Goal: Task Accomplishment & Management: Use online tool/utility

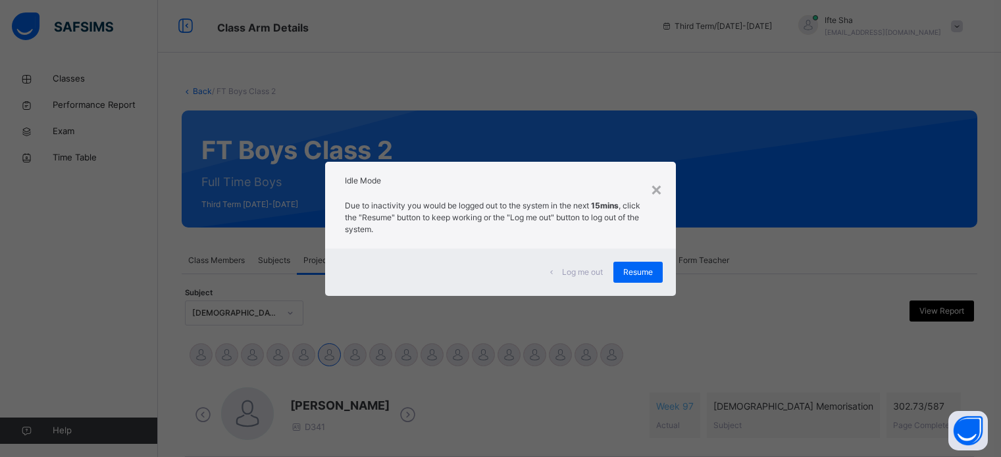
select select "****"
select select "*"
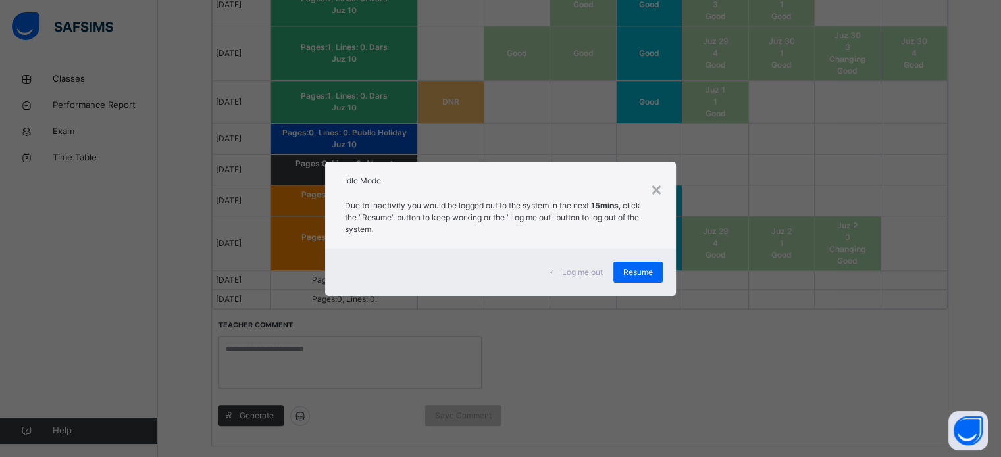
scroll to position [1379, 0]
drag, startPoint x: 659, startPoint y: 181, endPoint x: 659, endPoint y: 191, distance: 9.9
click at [659, 189] on div "×" at bounding box center [656, 189] width 13 height 28
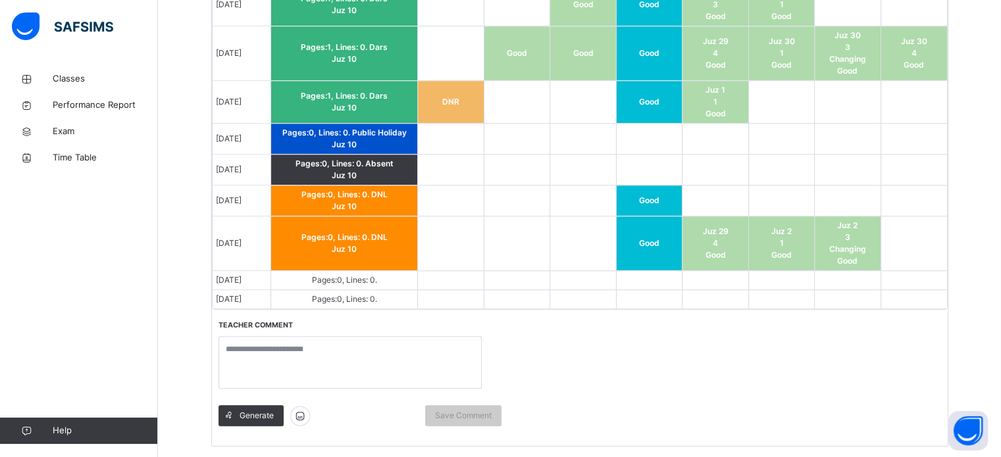
click at [659, 191] on td "Good" at bounding box center [649, 201] width 66 height 31
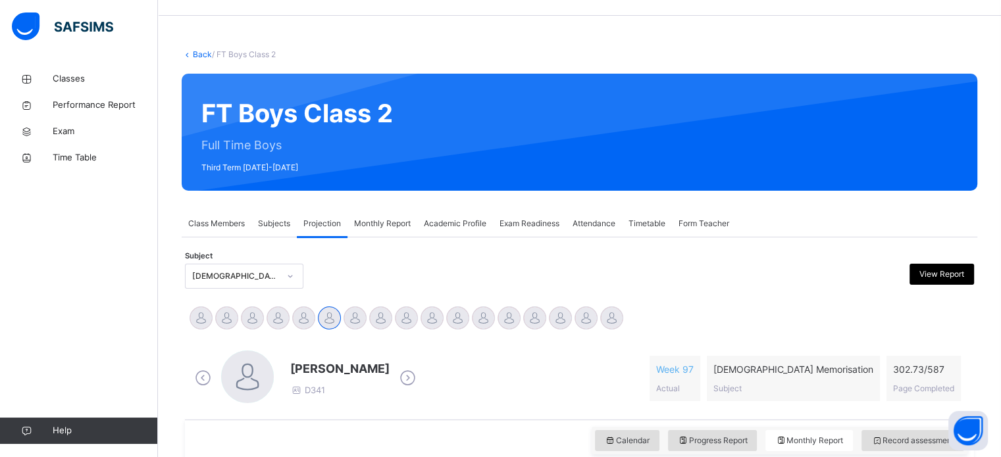
click at [658, 188] on div "FT Boys Class 2 Full Time Boys Third Term [DATE]-[DATE]" at bounding box center [579, 132] width 795 height 117
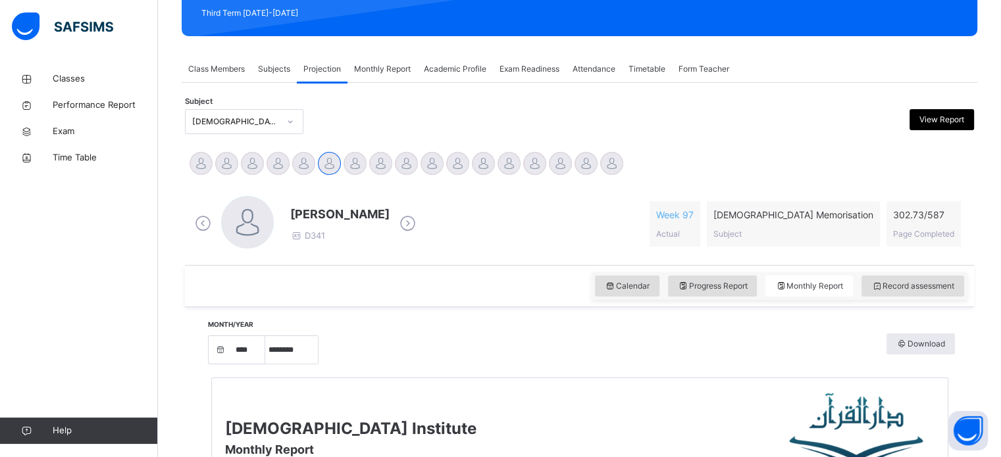
scroll to position [195, 0]
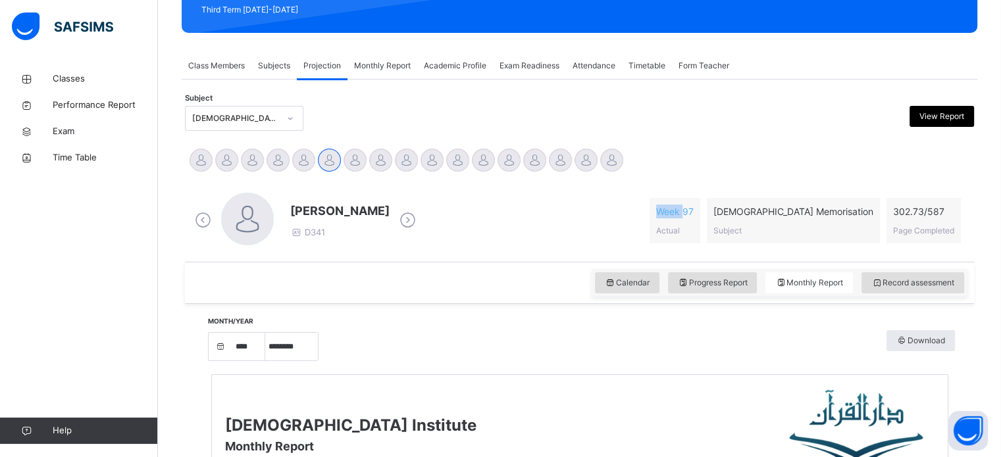
click at [658, 188] on div "[PERSON_NAME] D341 Week 97 Actual [DEMOGRAPHIC_DATA] Memorisation Subject 302.7…" at bounding box center [579, 221] width 782 height 76
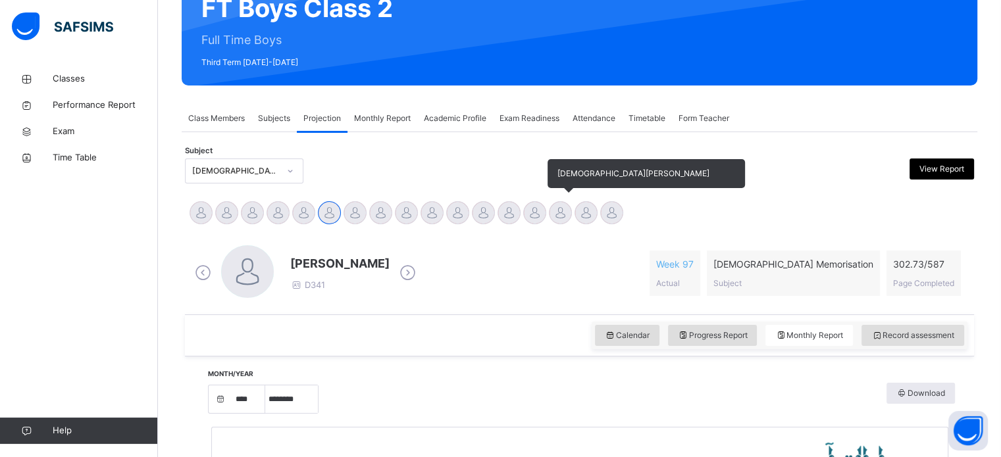
click at [555, 228] on div "[DEMOGRAPHIC_DATA][PERSON_NAME]" at bounding box center [560, 214] width 26 height 29
click at [552, 218] on div at bounding box center [560, 212] width 23 height 23
click at [553, 215] on div at bounding box center [560, 212] width 23 height 23
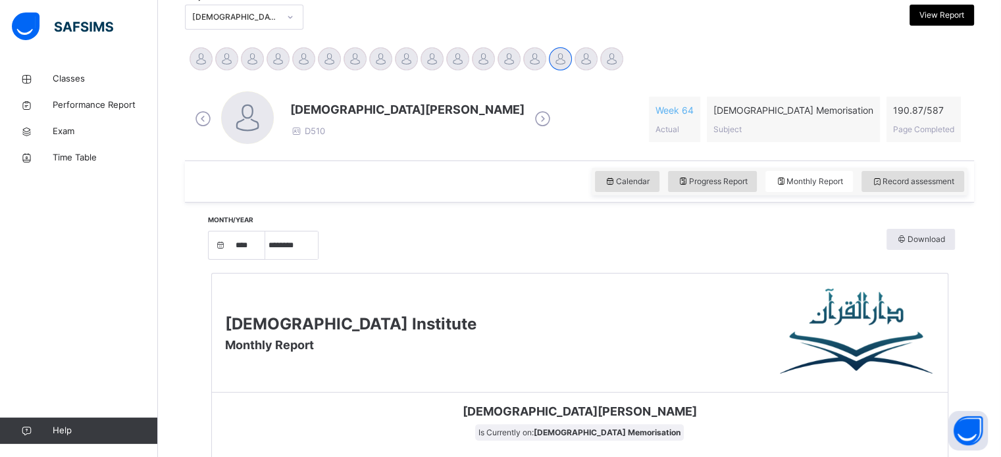
scroll to position [326, 0]
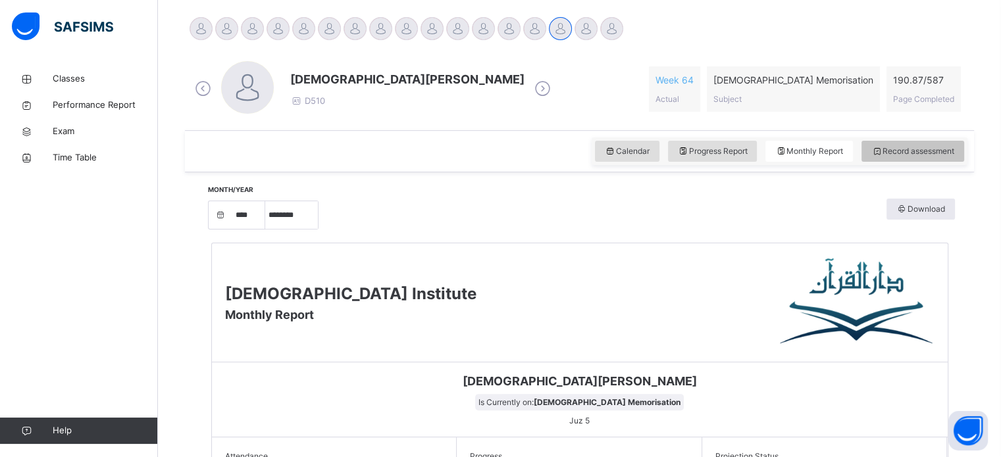
click at [916, 156] on span "Record assessment" at bounding box center [912, 151] width 83 height 12
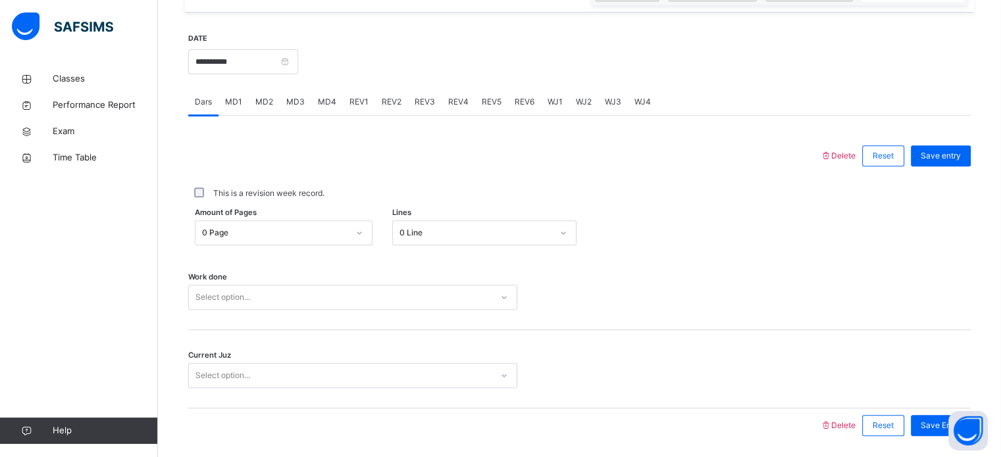
scroll to position [530, 0]
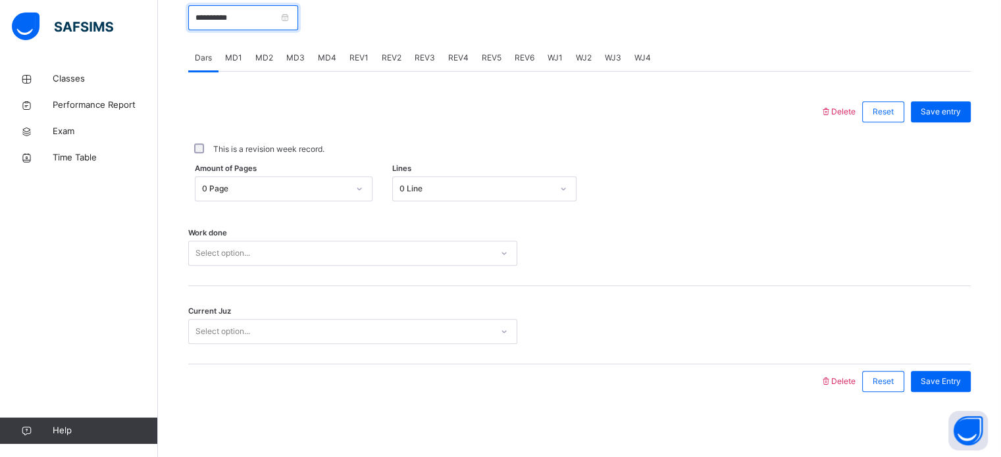
click at [278, 13] on input "**********" at bounding box center [243, 17] width 110 height 25
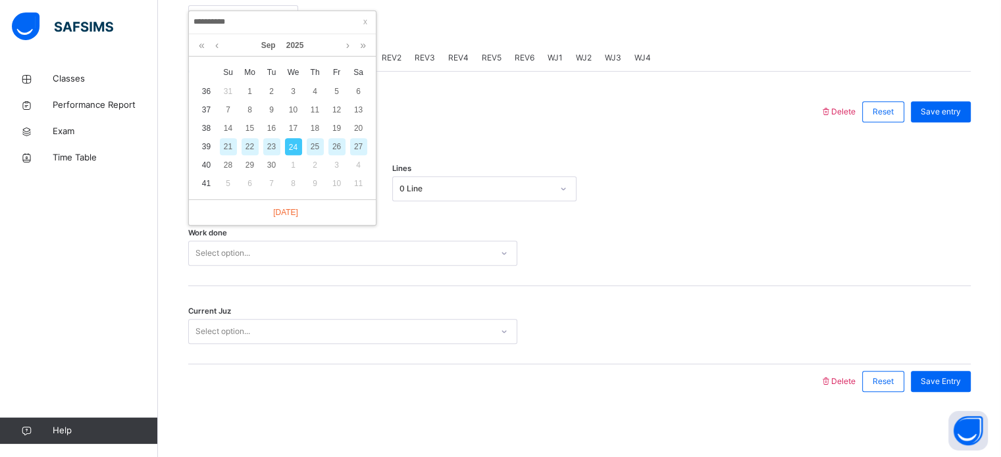
drag, startPoint x: 269, startPoint y: 160, endPoint x: 269, endPoint y: 149, distance: 10.5
click at [269, 157] on div "30" at bounding box center [271, 165] width 17 height 17
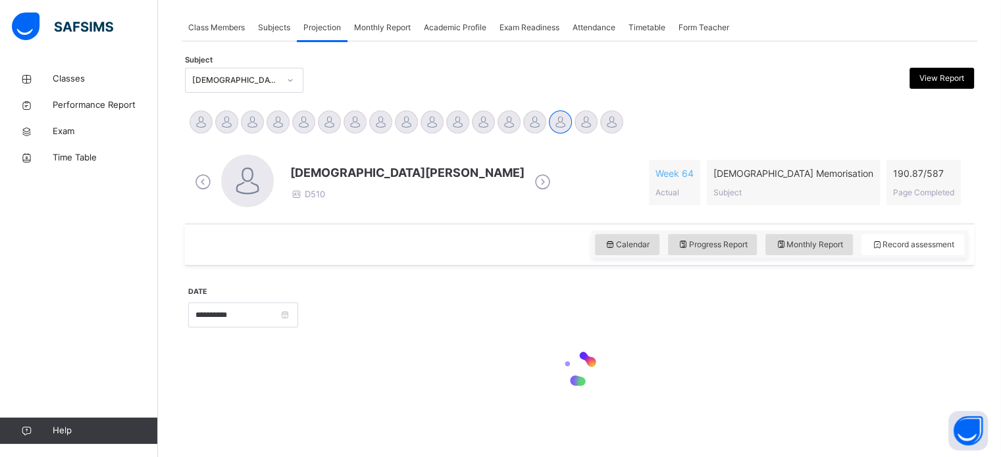
scroll to position [232, 0]
click at [270, 149] on div "[DEMOGRAPHIC_DATA][PERSON_NAME] D510 Week 64 Actual [DEMOGRAPHIC_DATA] Memorisa…" at bounding box center [579, 183] width 782 height 76
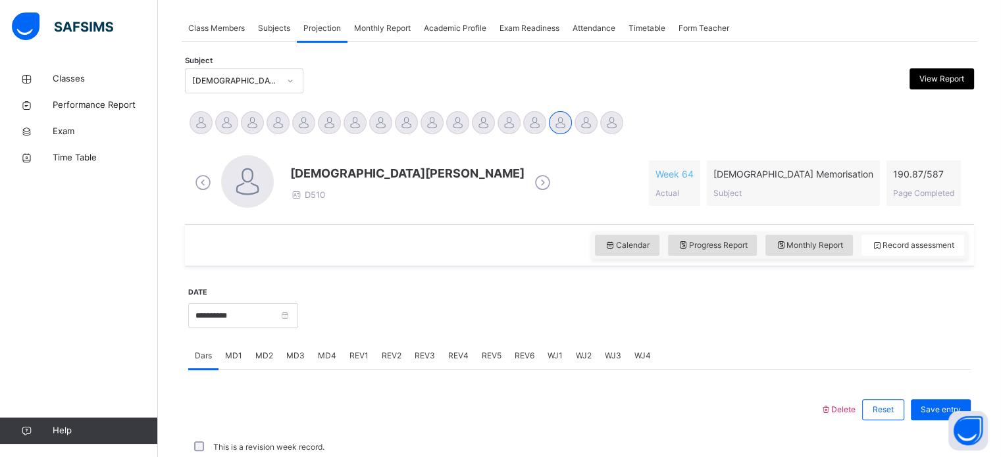
scroll to position [530, 0]
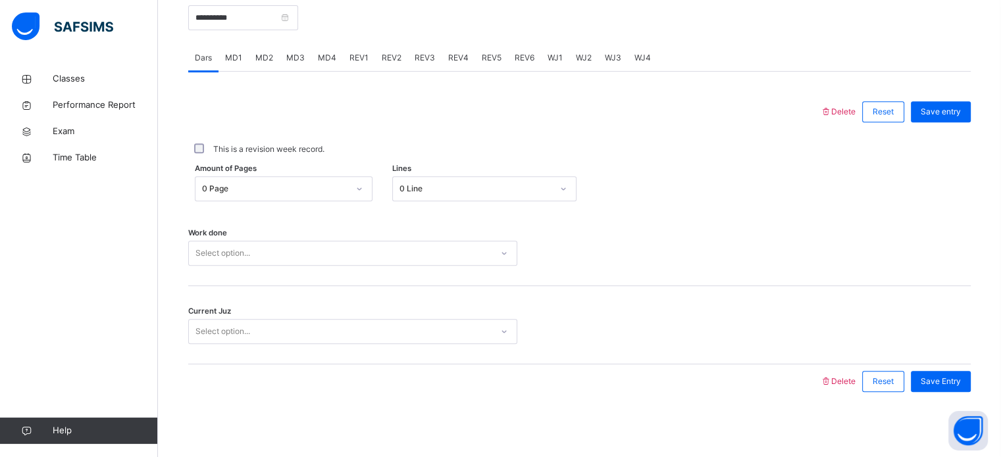
click at [246, 31] on div "**********" at bounding box center [243, 16] width 110 height 57
click at [247, 20] on input "**********" at bounding box center [243, 17] width 110 height 25
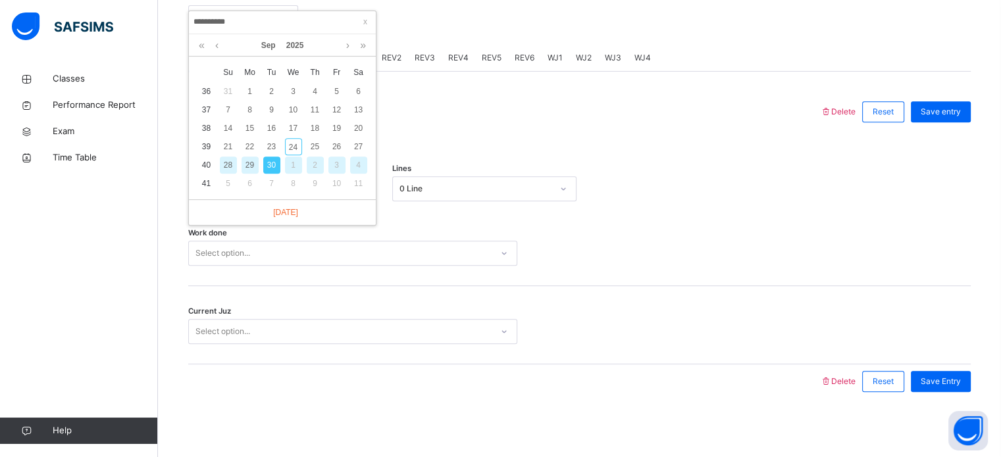
click at [276, 143] on div "23" at bounding box center [271, 146] width 17 height 17
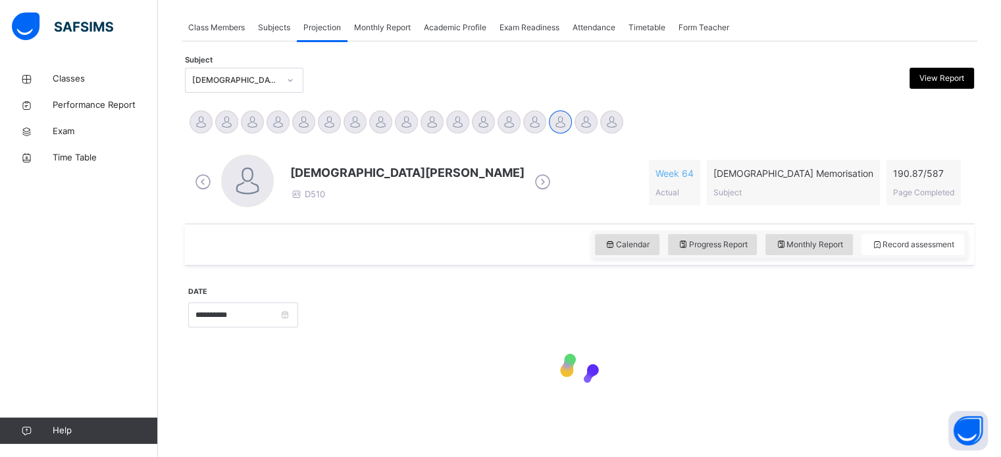
scroll to position [232, 0]
click at [276, 143] on div "[DEMOGRAPHIC_DATA][PERSON_NAME] D510 Week 64 Actual [DEMOGRAPHIC_DATA] Memorisa…" at bounding box center [579, 183] width 789 height 82
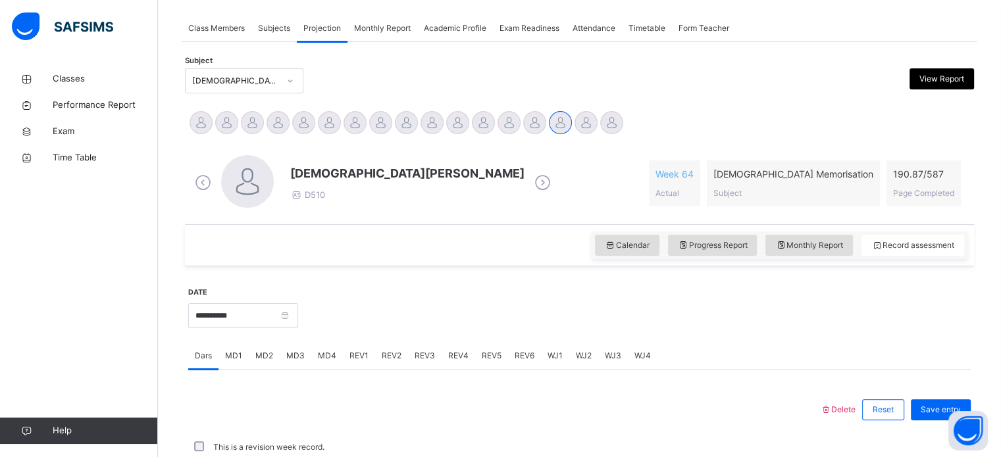
scroll to position [481, 0]
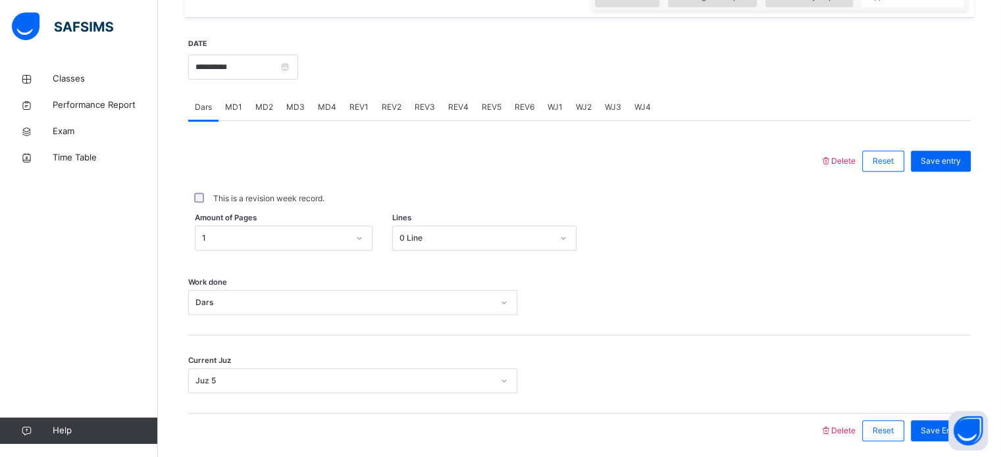
click at [455, 102] on span "REV4" at bounding box center [458, 107] width 20 height 12
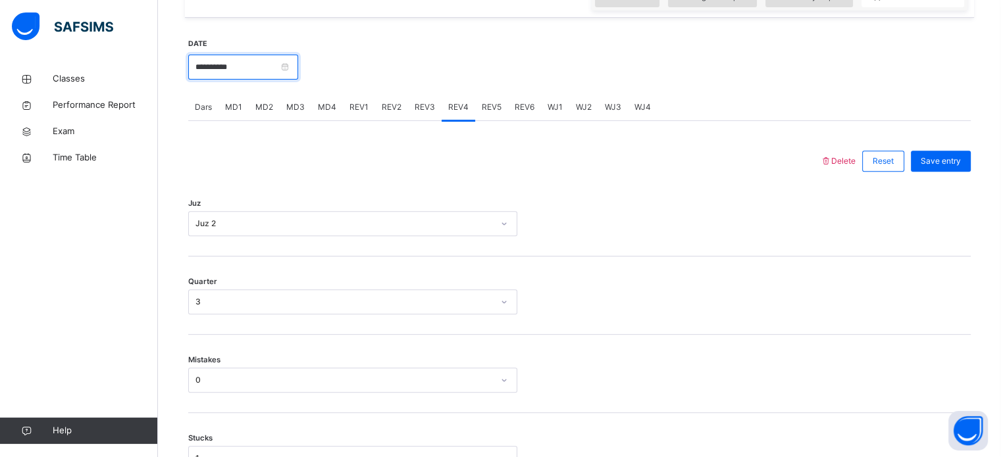
click at [298, 65] on input "**********" at bounding box center [243, 67] width 110 height 25
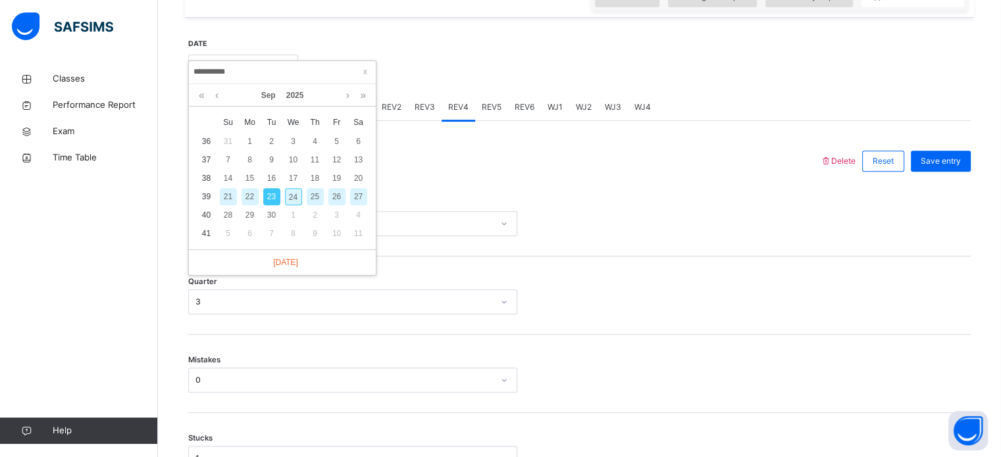
click at [289, 193] on div "24" at bounding box center [293, 196] width 17 height 17
type input "**********"
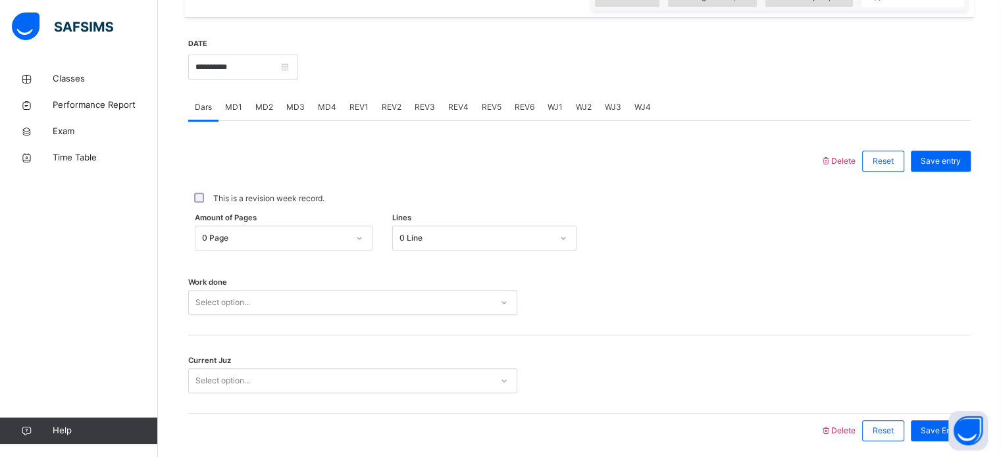
click at [349, 110] on span "REV1" at bounding box center [358, 107] width 19 height 12
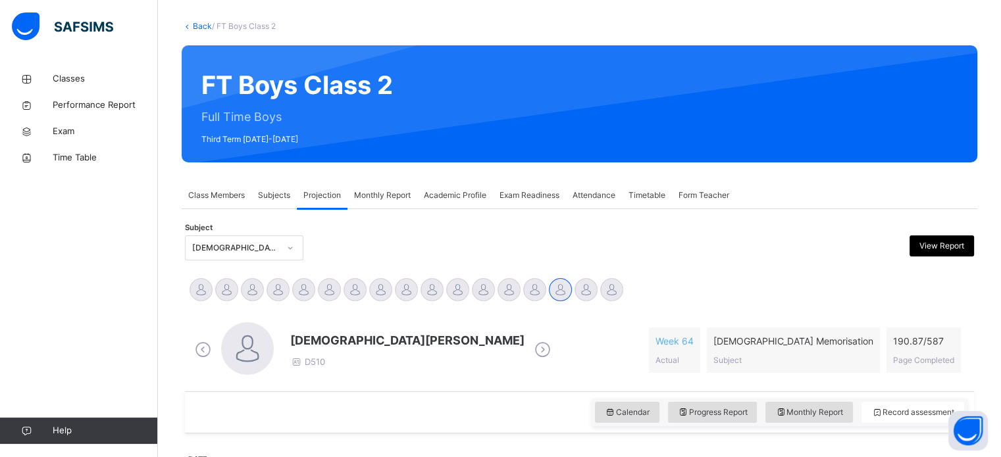
scroll to position [0, 0]
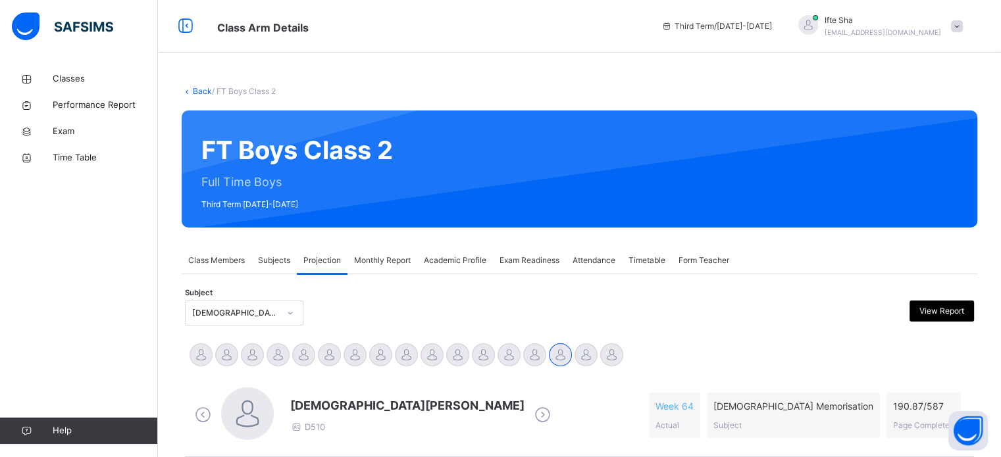
click at [441, 259] on span "Academic Profile" at bounding box center [455, 261] width 63 height 12
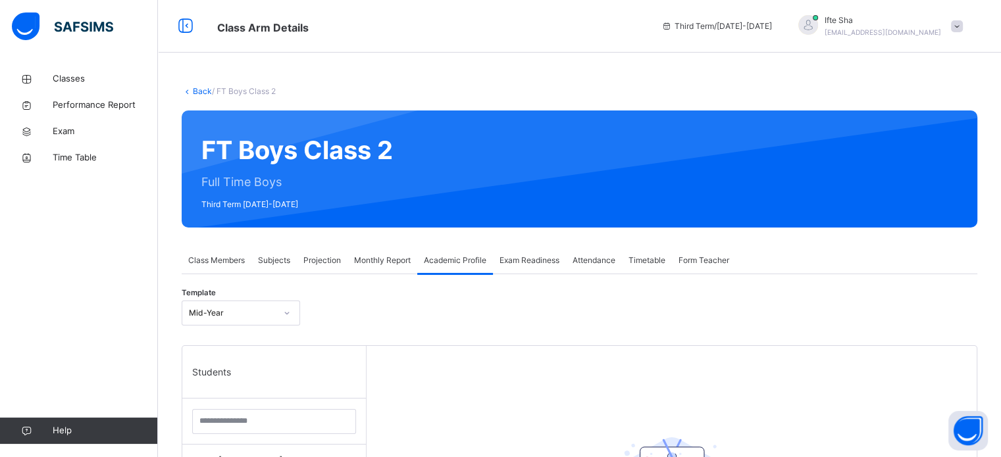
click at [320, 257] on span "Projection" at bounding box center [322, 261] width 38 height 12
